Goal: Task Accomplishment & Management: Manage account settings

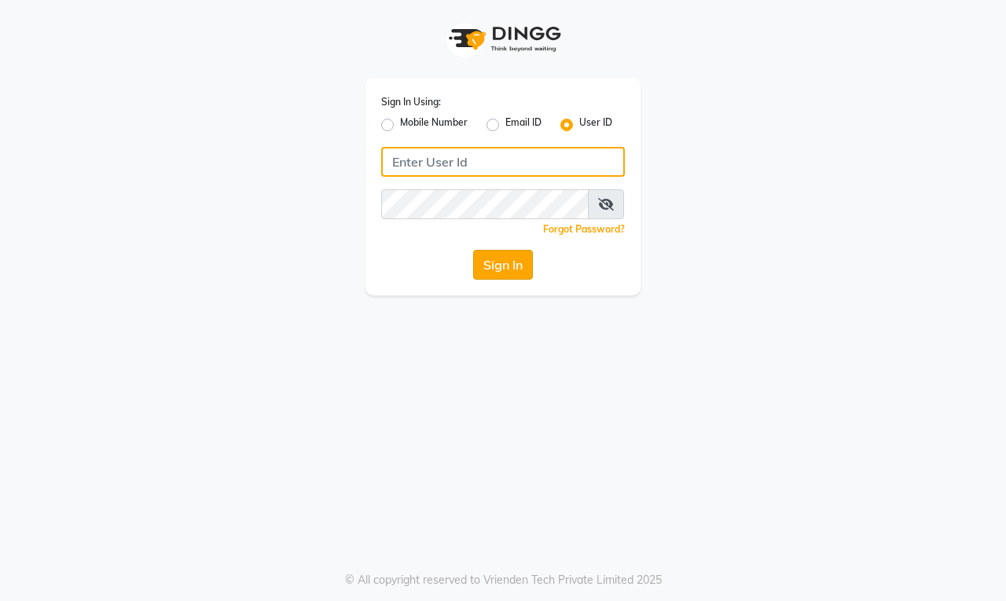
type input "[PERSON_NAME]"
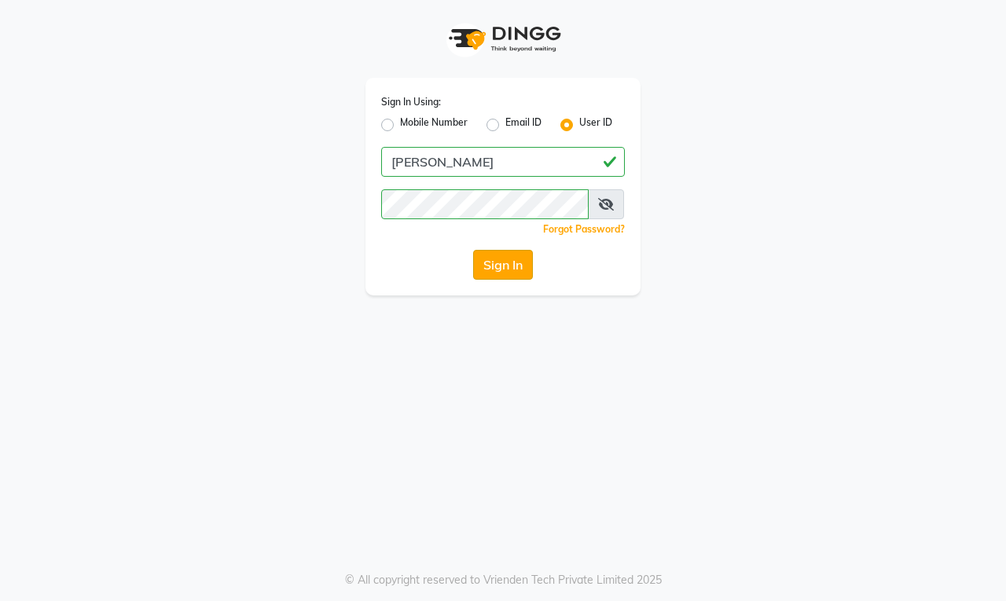
click at [509, 277] on button "Sign In" at bounding box center [503, 265] width 60 height 30
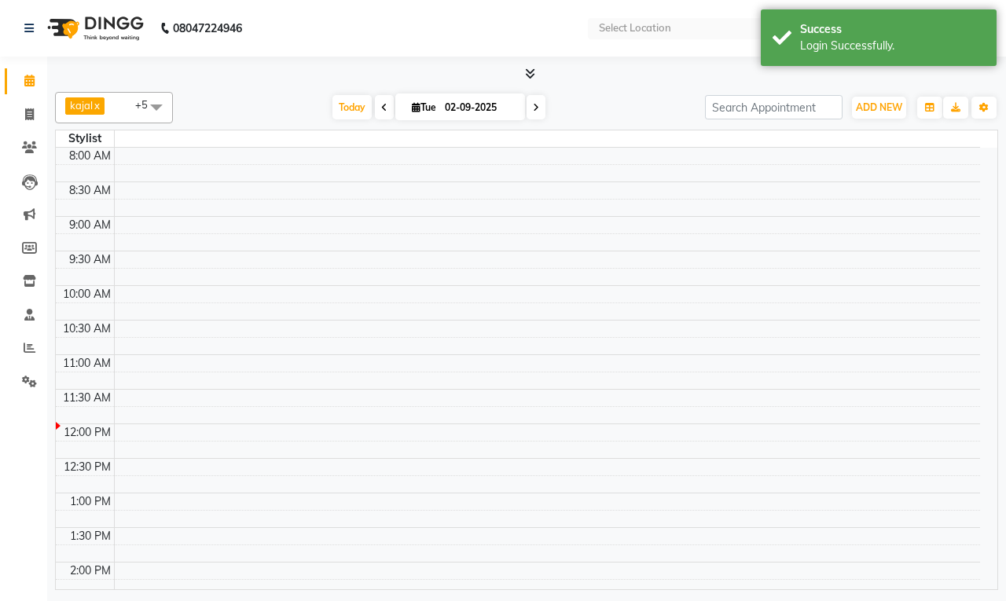
select select "en"
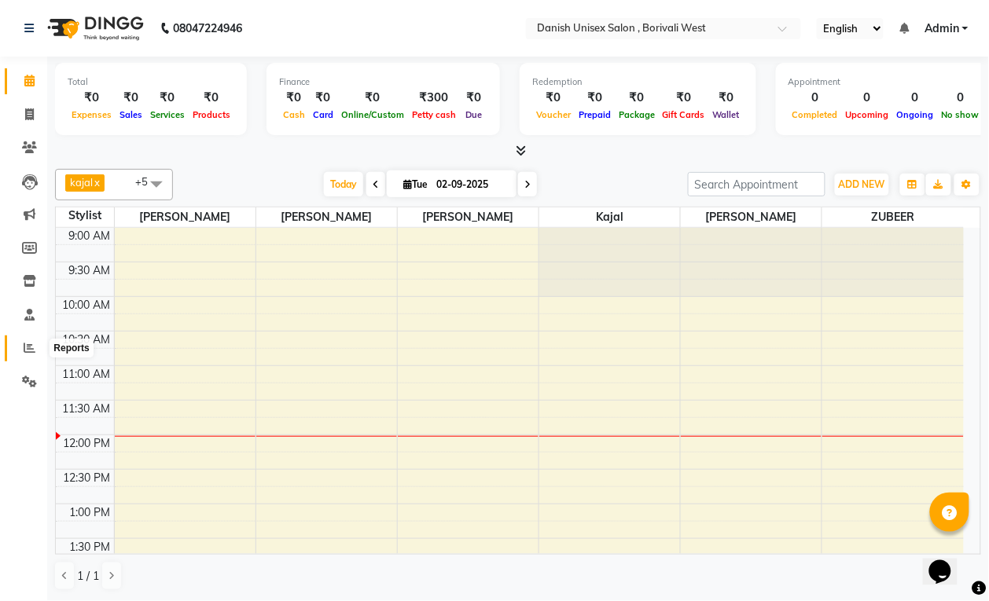
click at [31, 351] on icon at bounding box center [30, 348] width 12 height 12
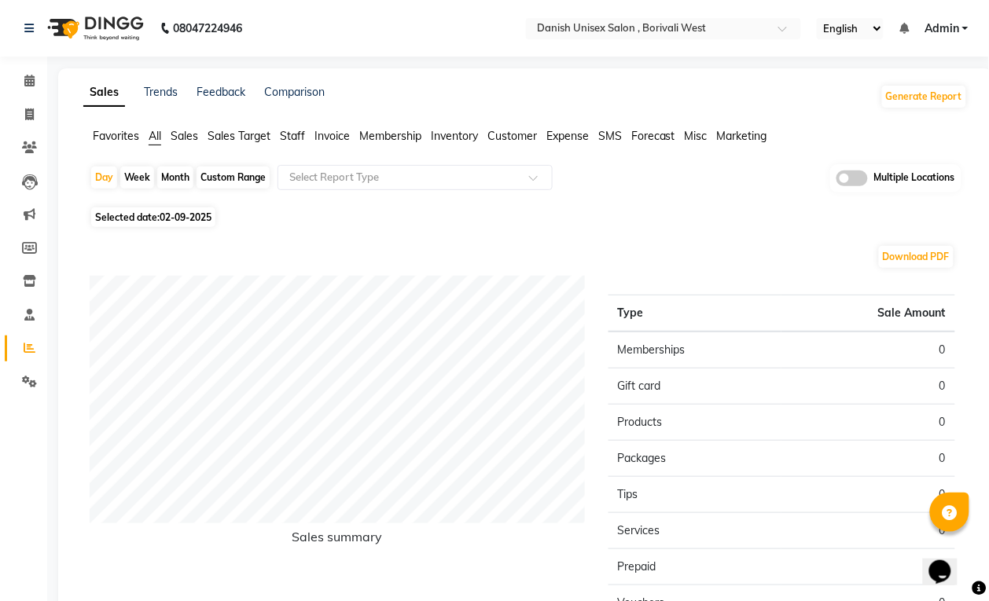
click at [174, 218] on span "02-09-2025" at bounding box center [186, 217] width 52 height 12
select select "9"
select select "2025"
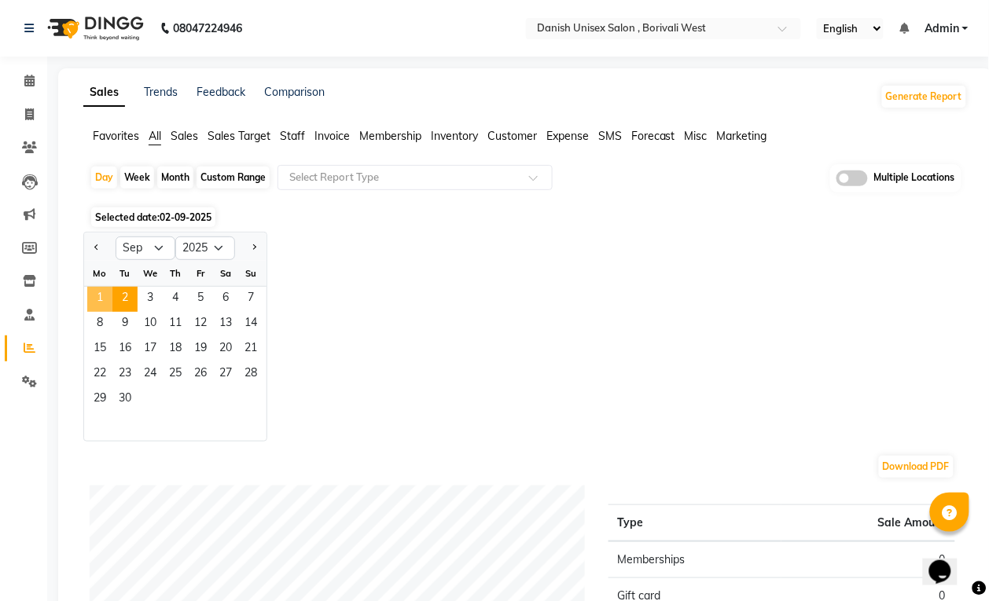
click at [99, 299] on span "1" at bounding box center [99, 299] width 25 height 25
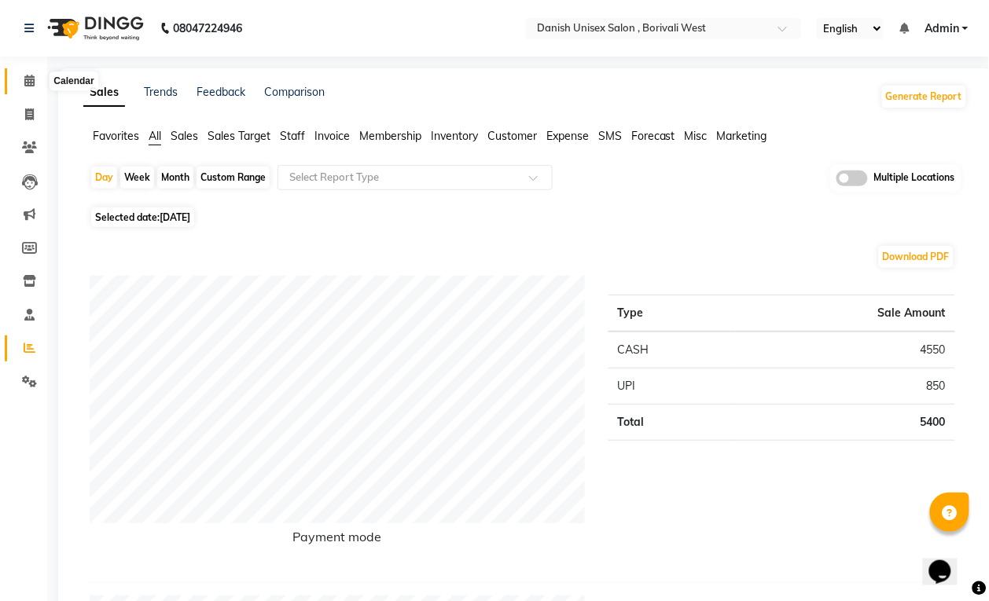
click at [28, 87] on span at bounding box center [30, 81] width 28 height 18
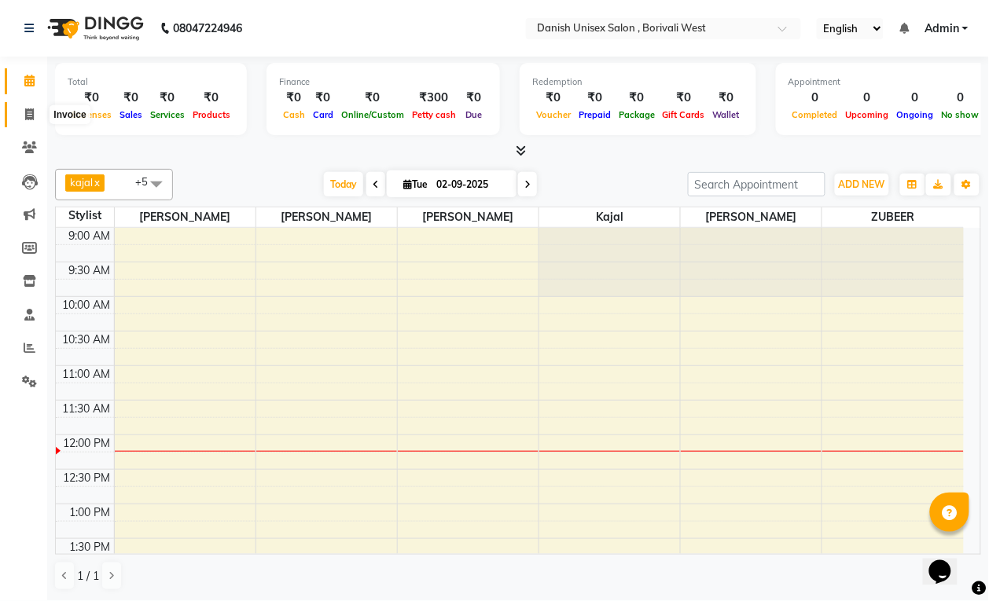
click at [28, 107] on span at bounding box center [30, 115] width 28 height 18
select select "service"
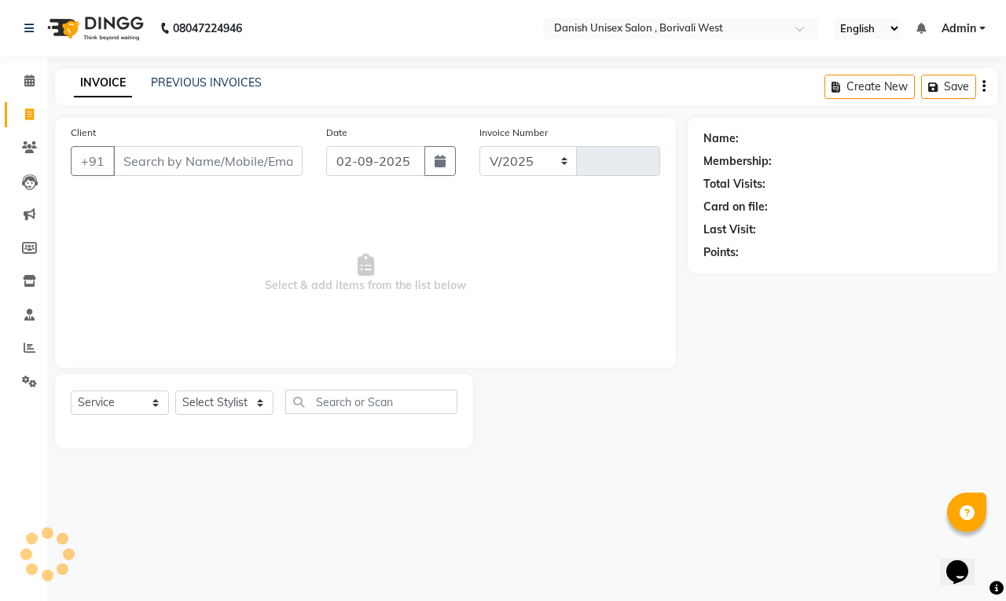
select select "6929"
type input "3384"
click at [29, 73] on span at bounding box center [30, 81] width 28 height 18
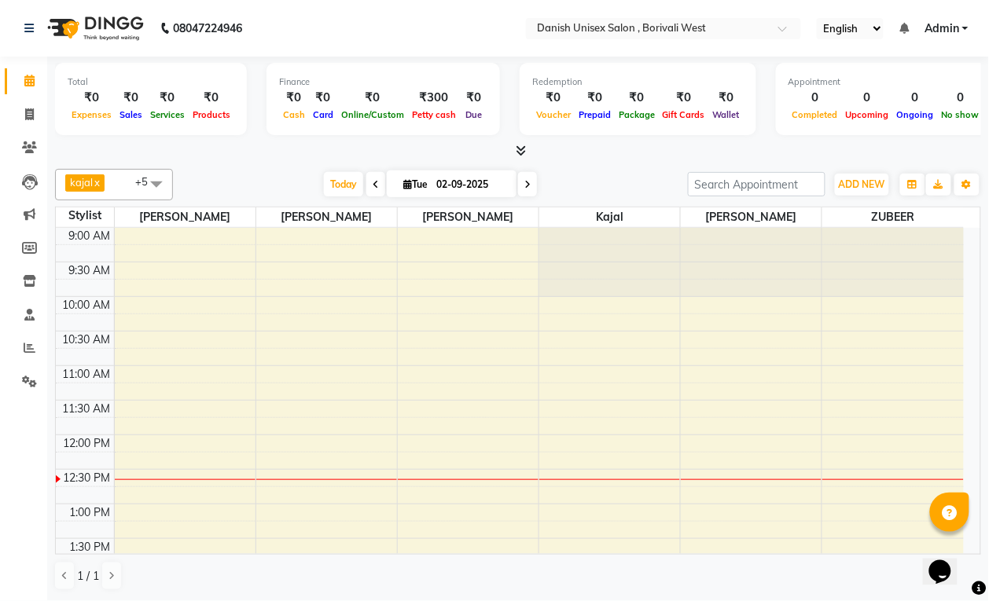
click at [159, 185] on span at bounding box center [156, 184] width 31 height 30
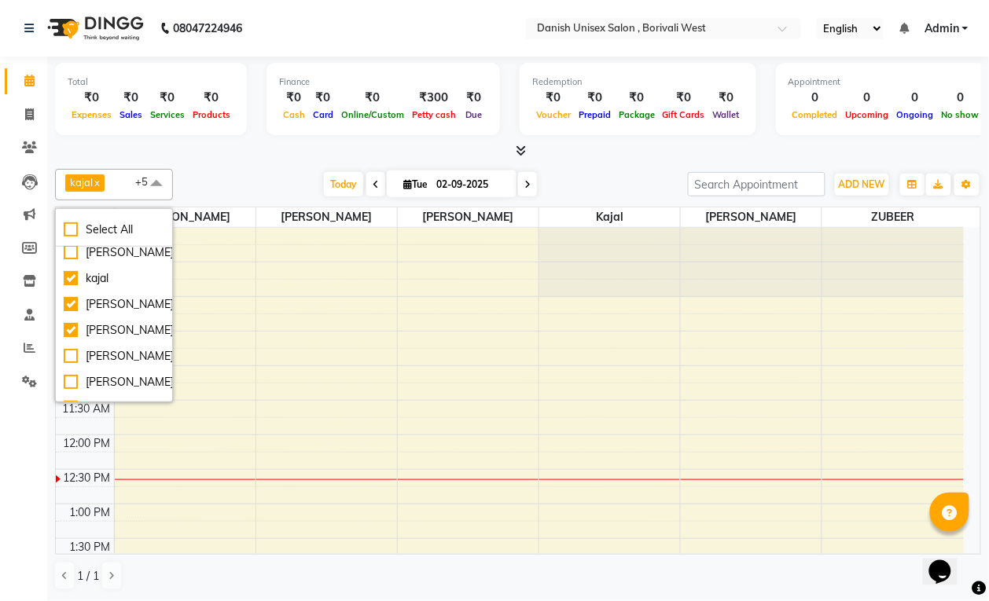
scroll to position [32, 0]
click at [144, 272] on div "kajal" at bounding box center [114, 279] width 101 height 17
checkbox input "false"
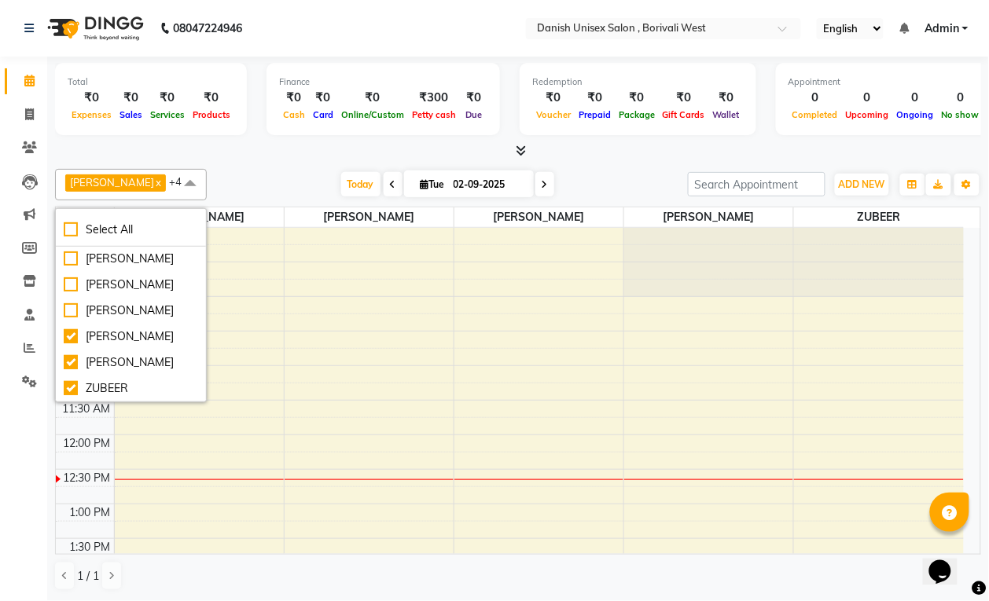
scroll to position [146, 0]
click at [153, 393] on div "ZUBEER" at bounding box center [131, 388] width 134 height 17
checkbox input "false"
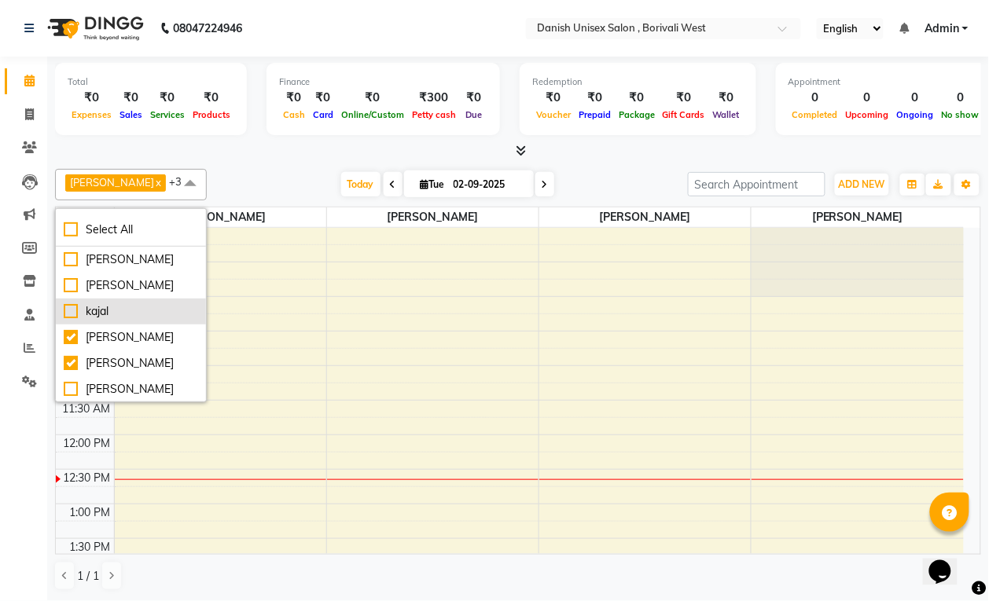
scroll to position [98, 0]
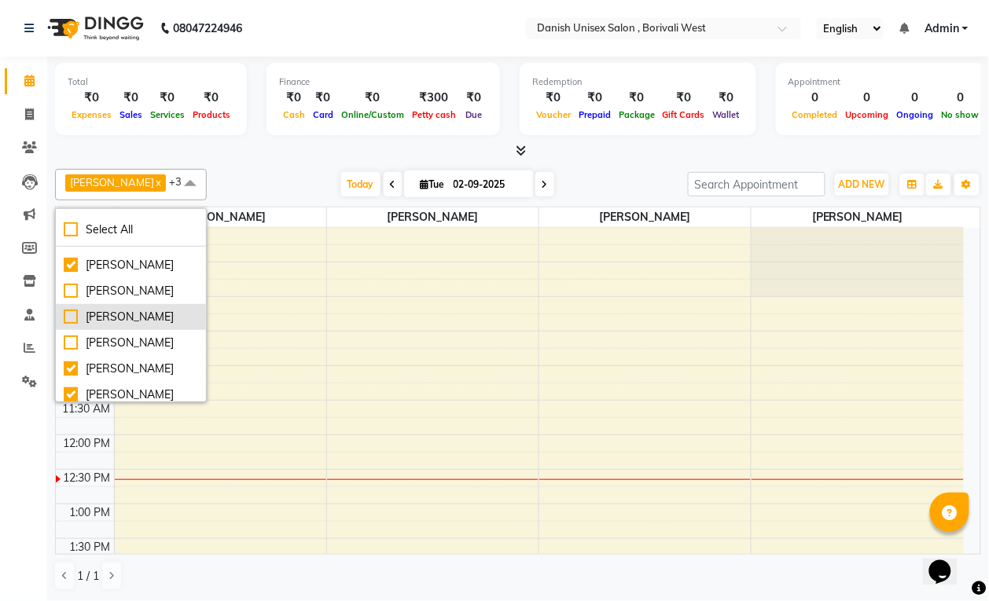
click at [158, 312] on div "[PERSON_NAME]" at bounding box center [131, 317] width 134 height 17
checkbox input "true"
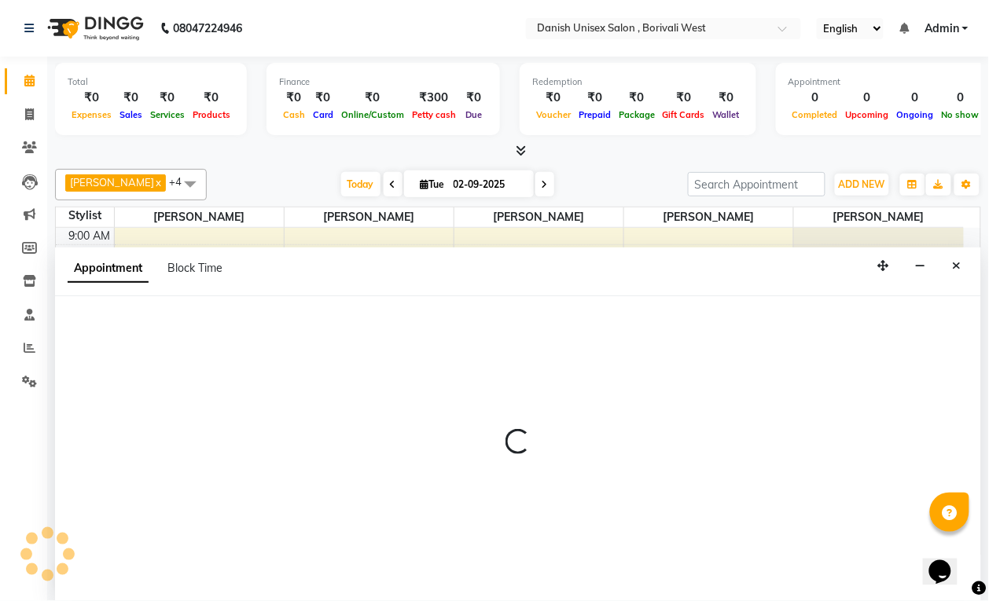
scroll to position [1, 0]
select select "54585"
select select "645"
select select "tentative"
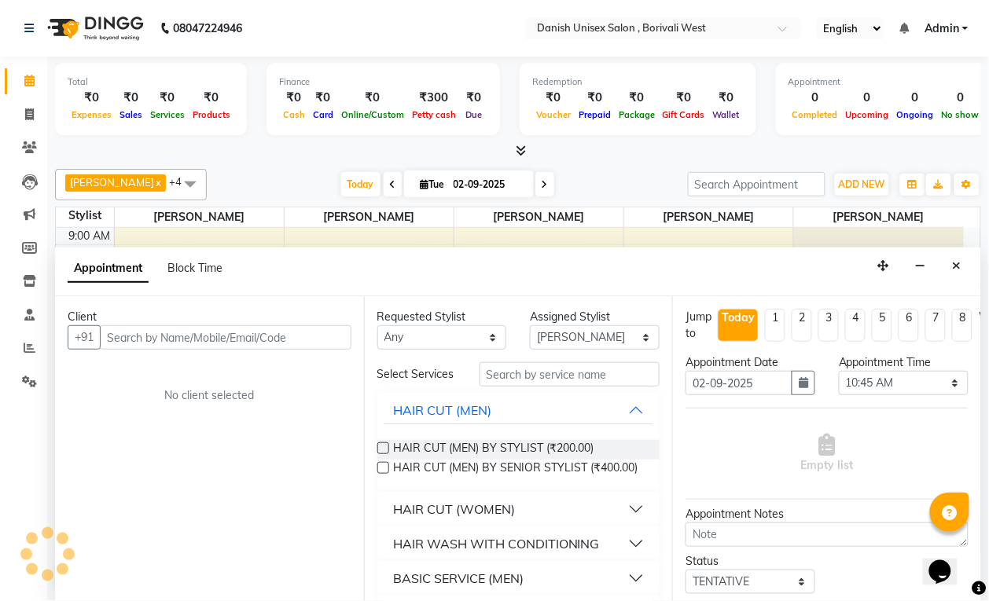
click at [28, 402] on li "Completed InProgress Upcoming Dropped Tentative Check-In Confirm" at bounding box center [23, 402] width 47 height 8
click at [26, 118] on icon at bounding box center [29, 114] width 9 height 12
select select "service"
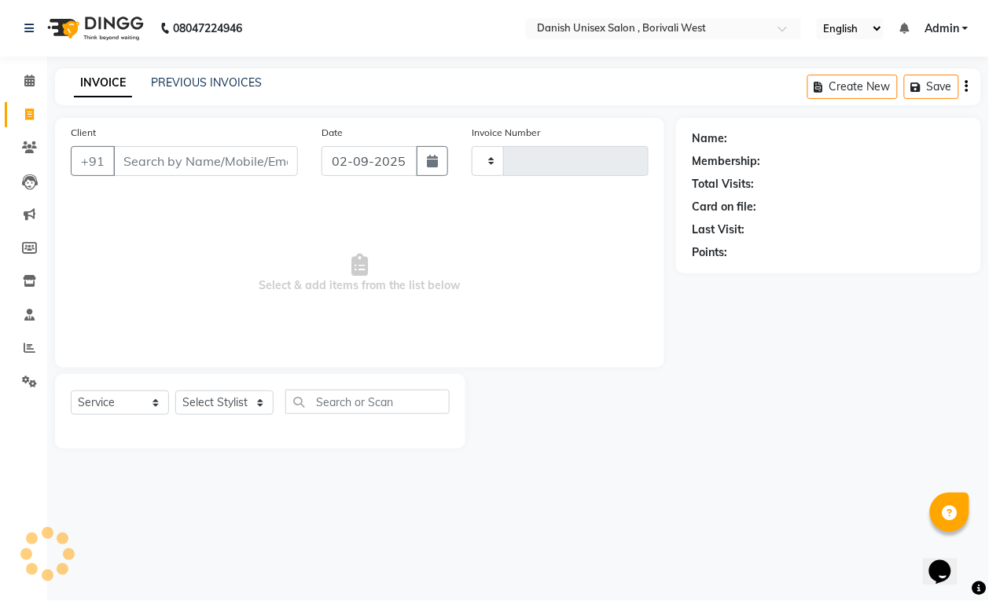
type input "3384"
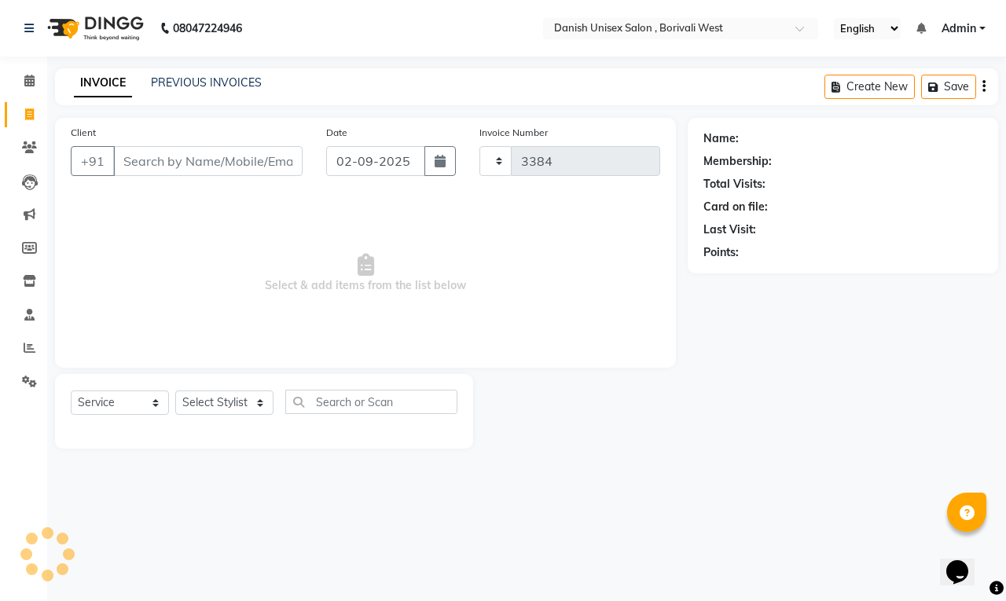
select select "6929"
click at [32, 79] on icon at bounding box center [29, 81] width 10 height 12
